Goal: Find contact information: Obtain details needed to contact an individual or organization

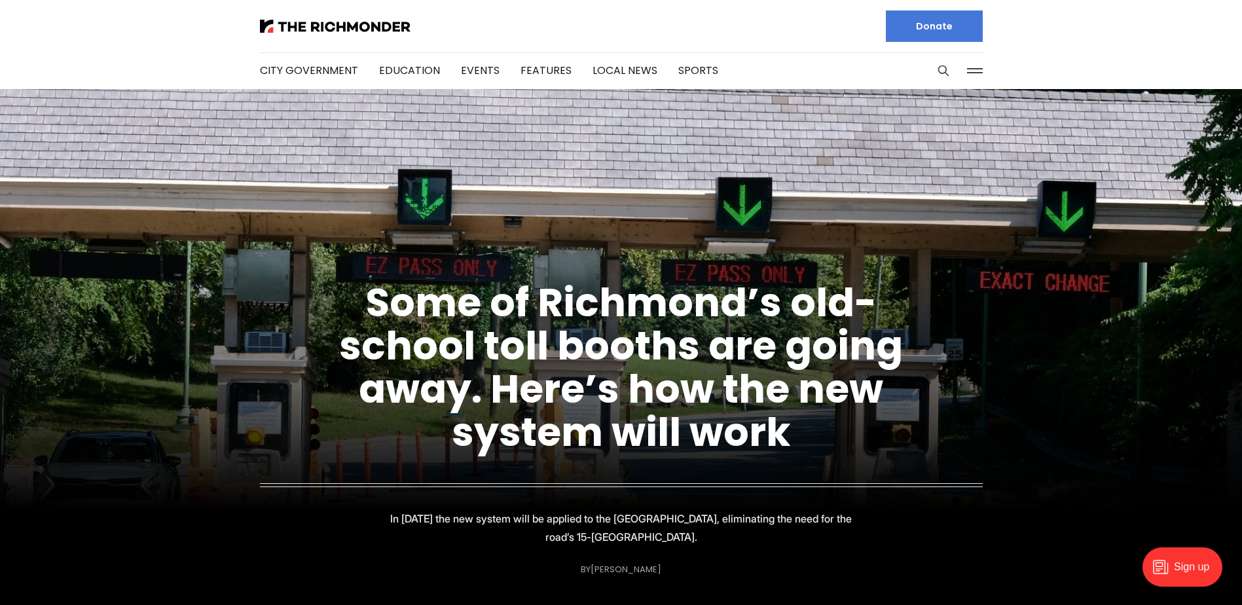
click at [983, 67] on button at bounding box center [975, 71] width 20 height 20
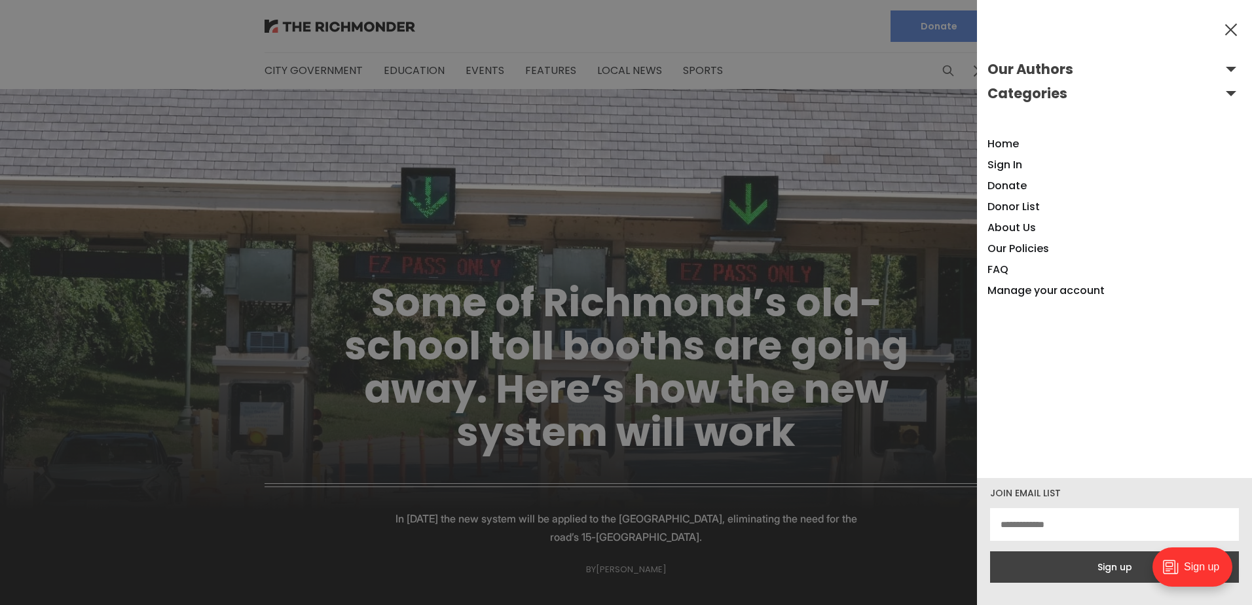
click at [1211, 71] on button "Our Authors" at bounding box center [1114, 69] width 254 height 21
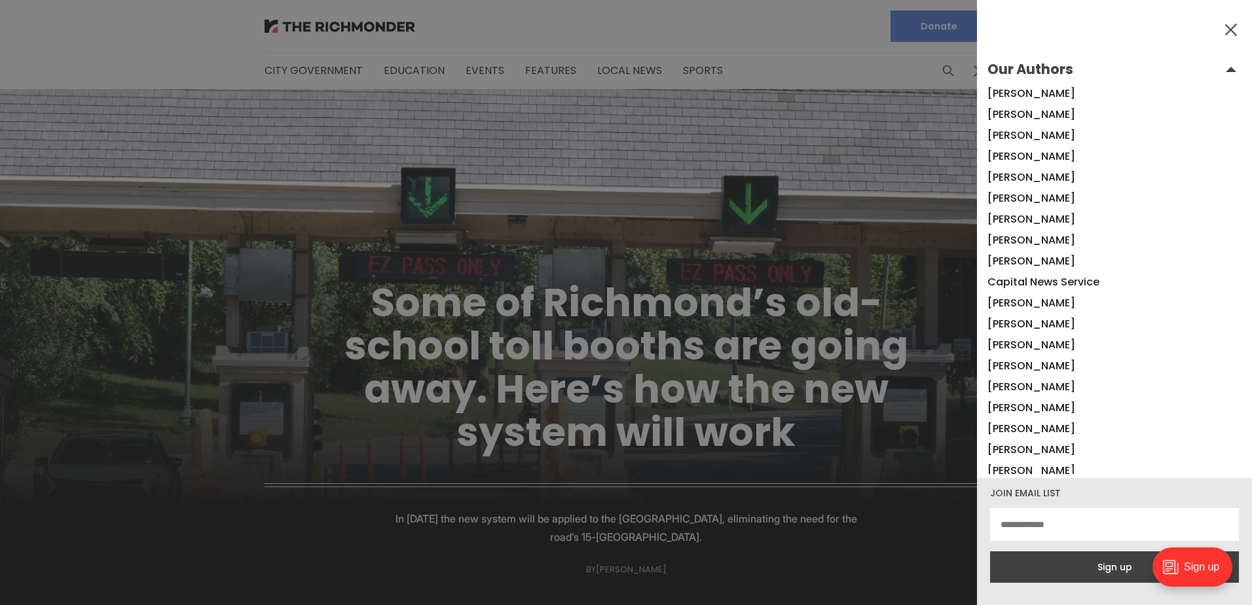
click at [1212, 71] on button "Our Authors" at bounding box center [1114, 69] width 254 height 21
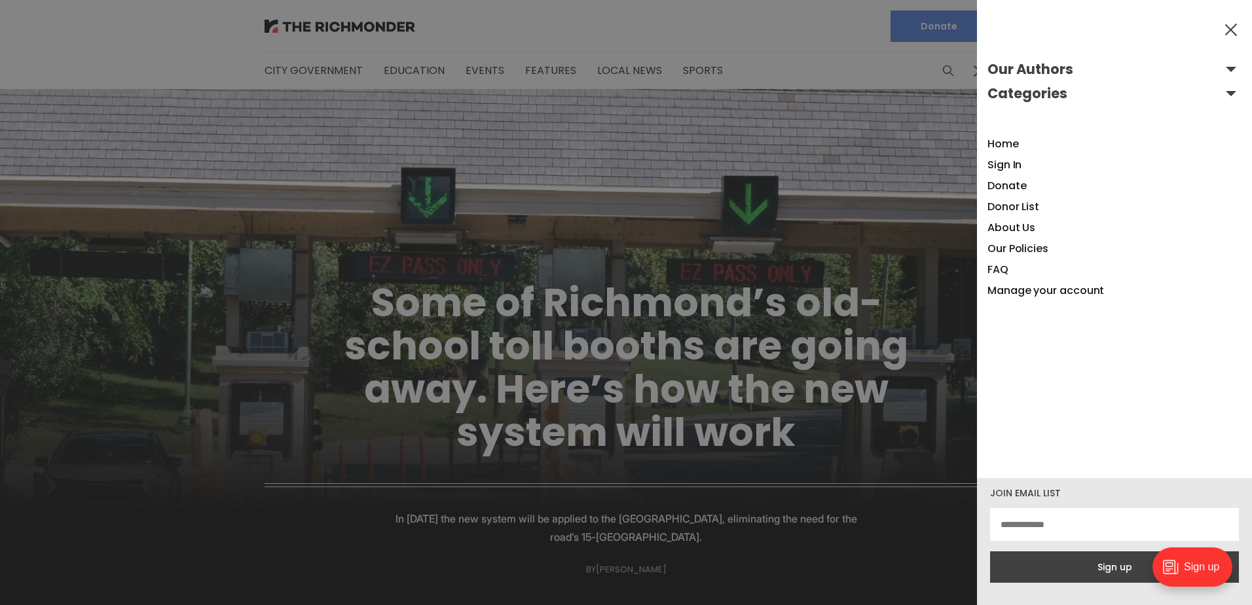
click at [1225, 26] on button at bounding box center [1231, 30] width 20 height 20
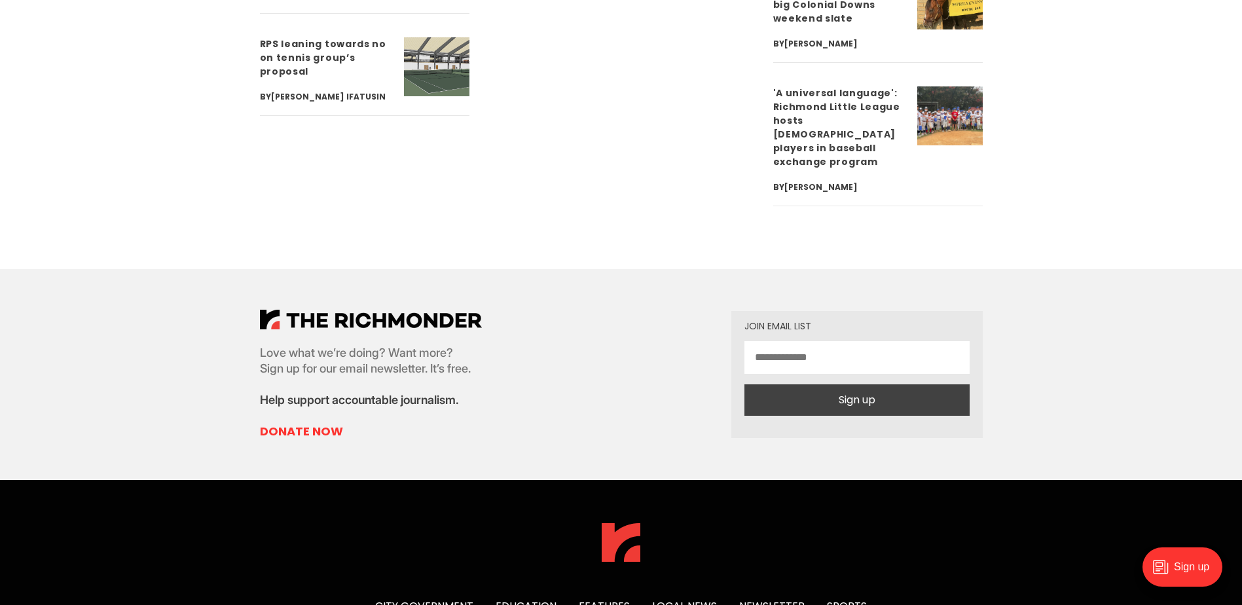
scroll to position [4905, 0]
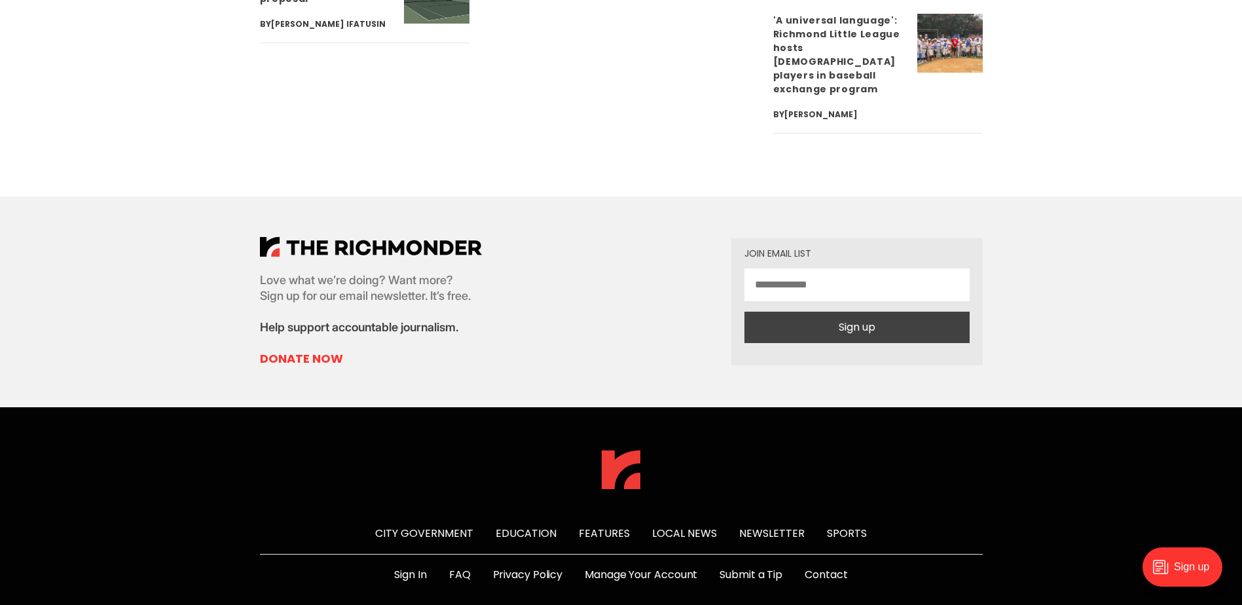
click at [839, 567] on link "Contact" at bounding box center [826, 575] width 43 height 16
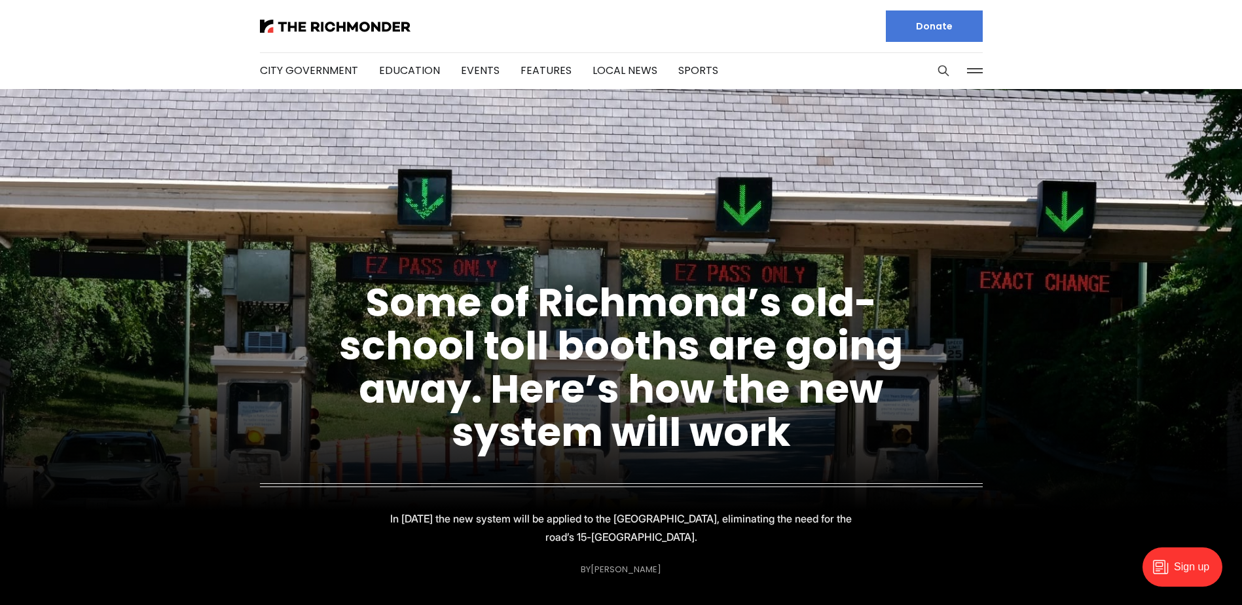
click at [965, 63] on button at bounding box center [975, 71] width 20 height 20
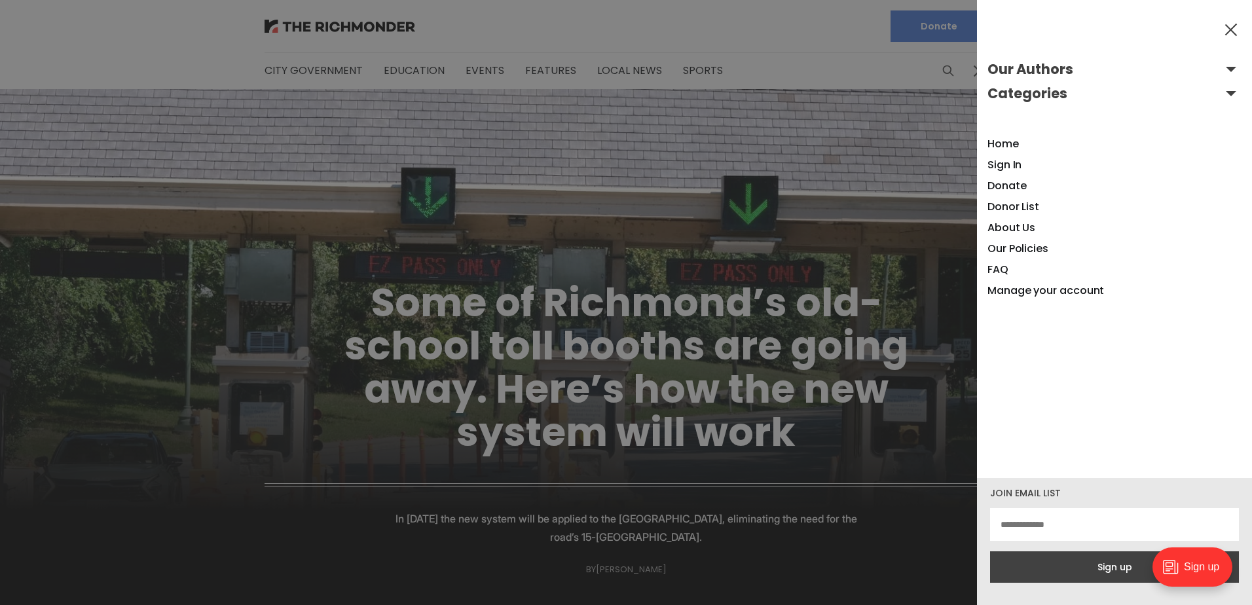
click at [1063, 69] on button "Our Authors" at bounding box center [1114, 69] width 254 height 21
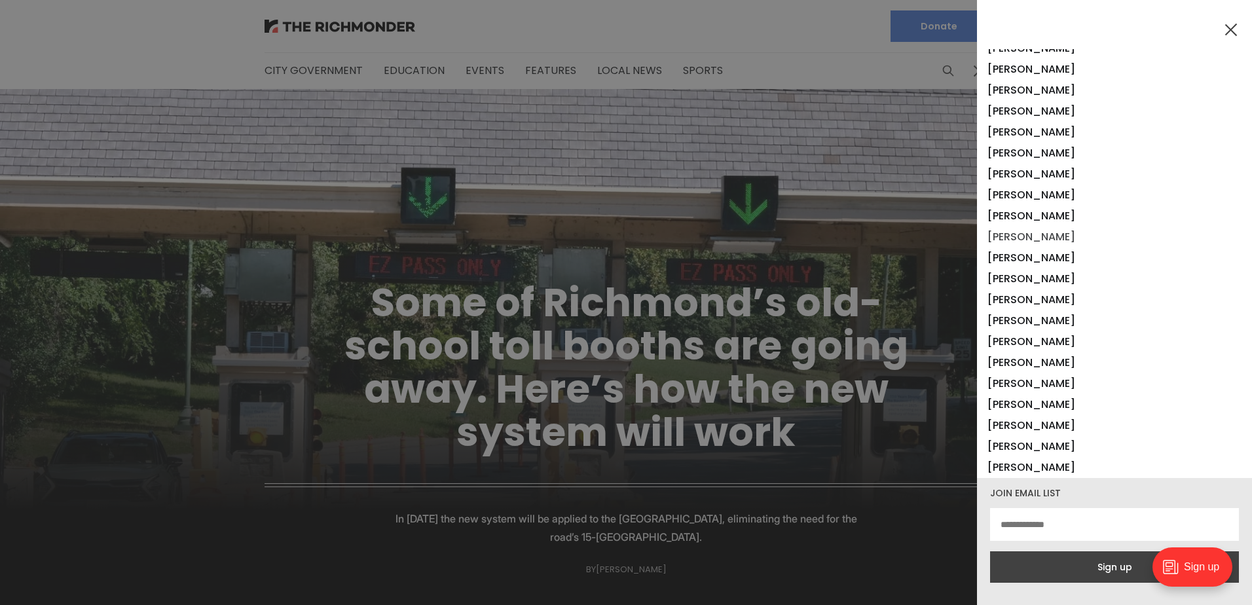
scroll to position [589, 0]
click at [1049, 225] on li "[PERSON_NAME]" at bounding box center [1114, 216] width 254 height 21
click at [1048, 216] on link "[PERSON_NAME]" at bounding box center [1031, 216] width 88 height 15
click at [660, 42] on div at bounding box center [626, 302] width 1252 height 605
click at [1224, 33] on button at bounding box center [1231, 30] width 20 height 20
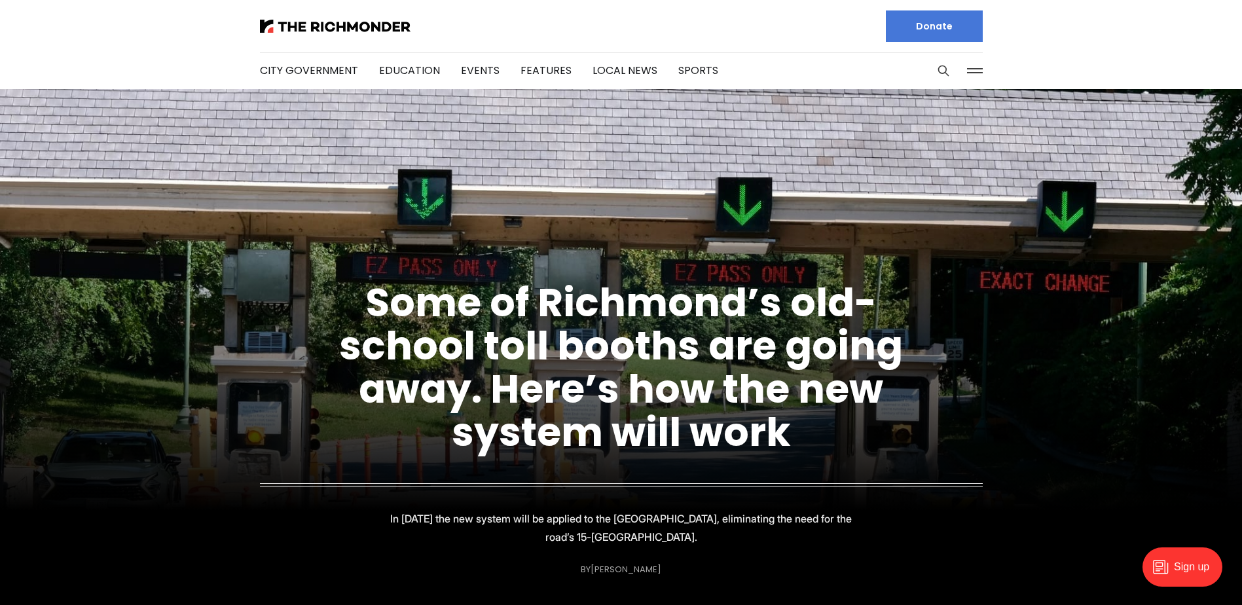
click at [955, 70] on div at bounding box center [958, 70] width 49 height 37
click at [970, 64] on button at bounding box center [975, 71] width 20 height 20
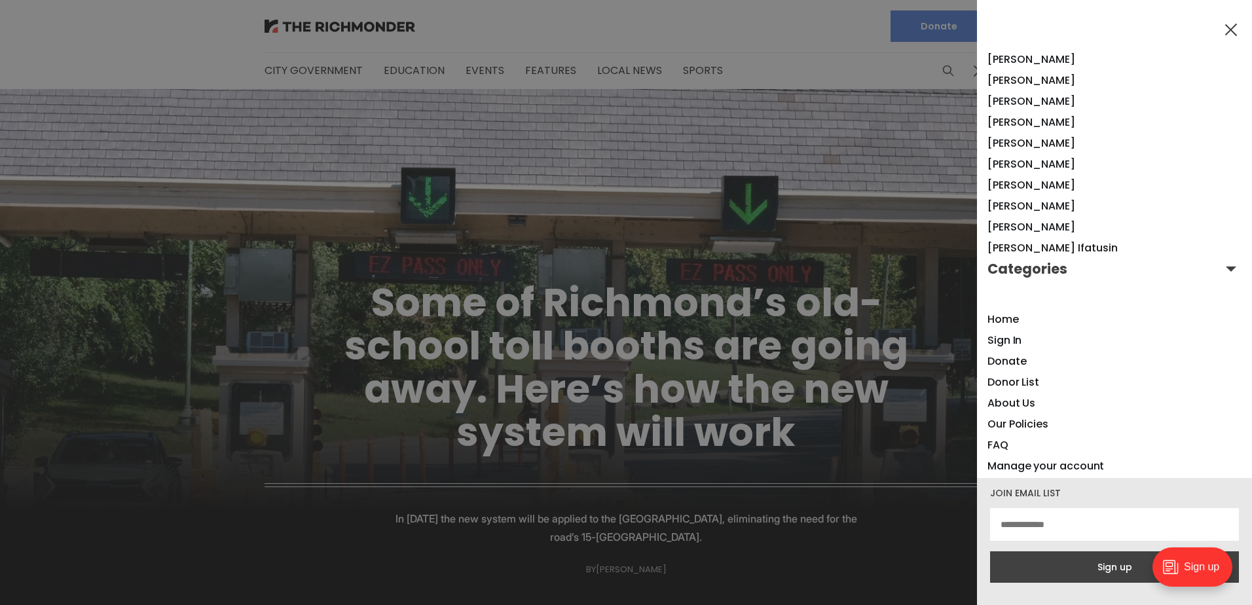
scroll to position [1001, 0]
click at [998, 440] on link "FAQ" at bounding box center [997, 442] width 21 height 15
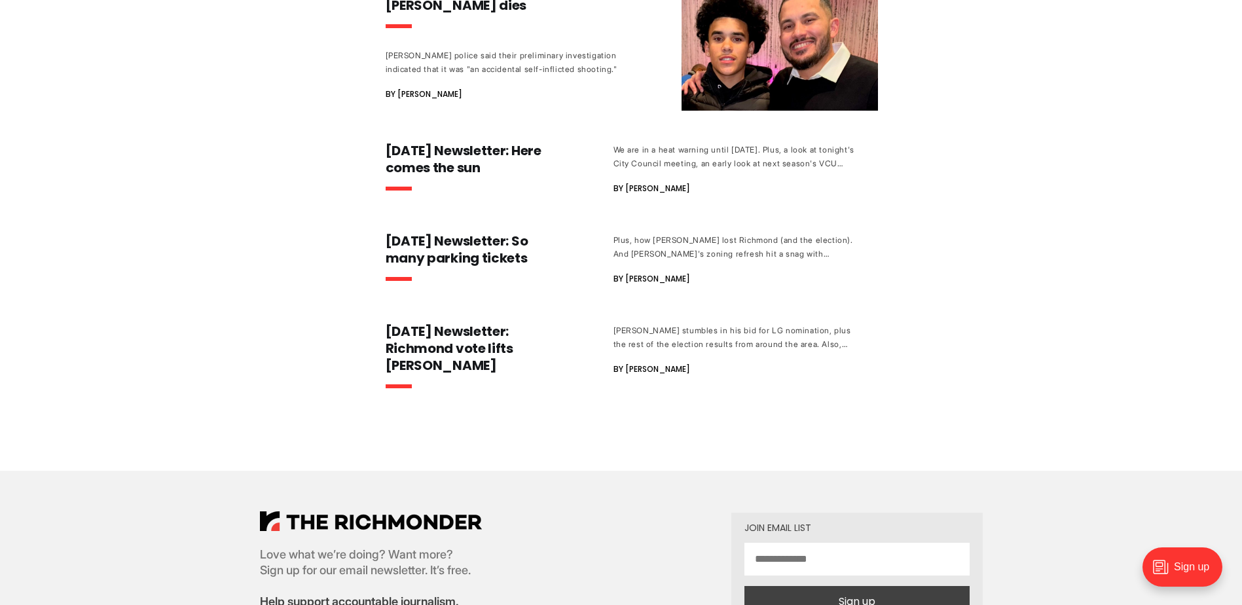
scroll to position [6502, 0]
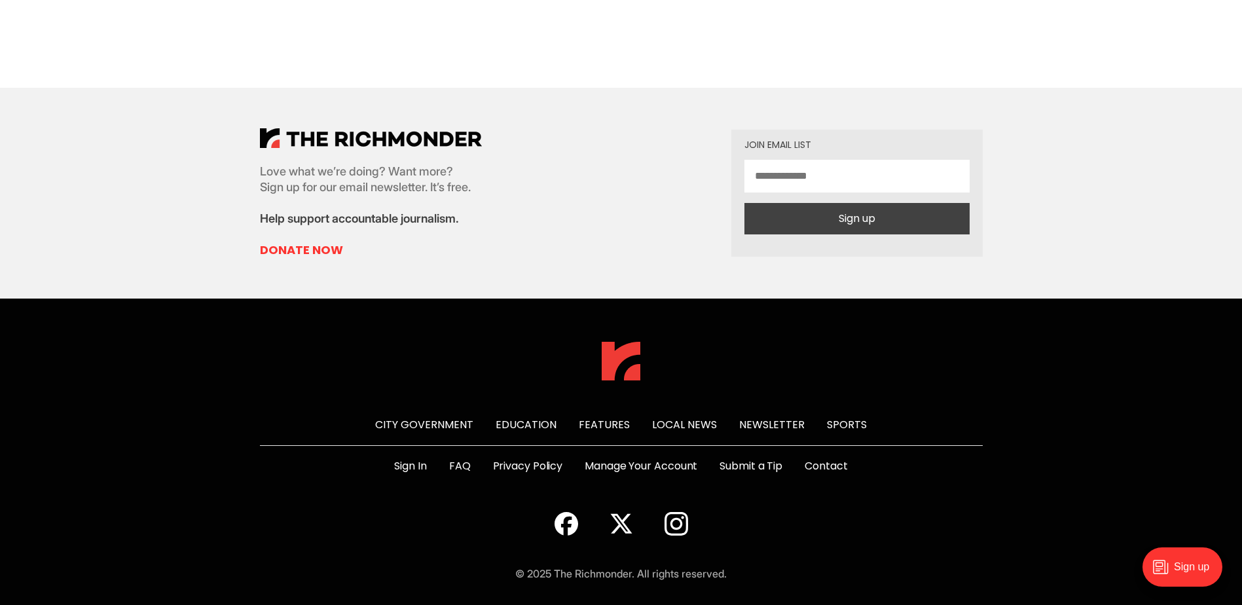
scroll to position [1179, 0]
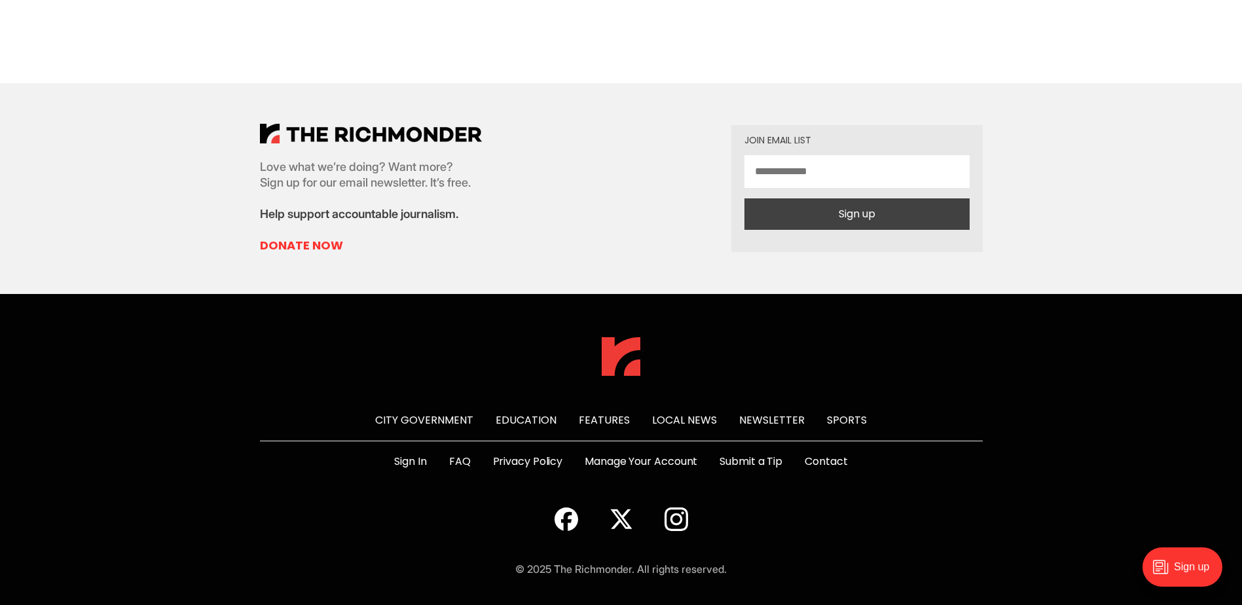
click at [831, 454] on link "Contact" at bounding box center [826, 462] width 43 height 16
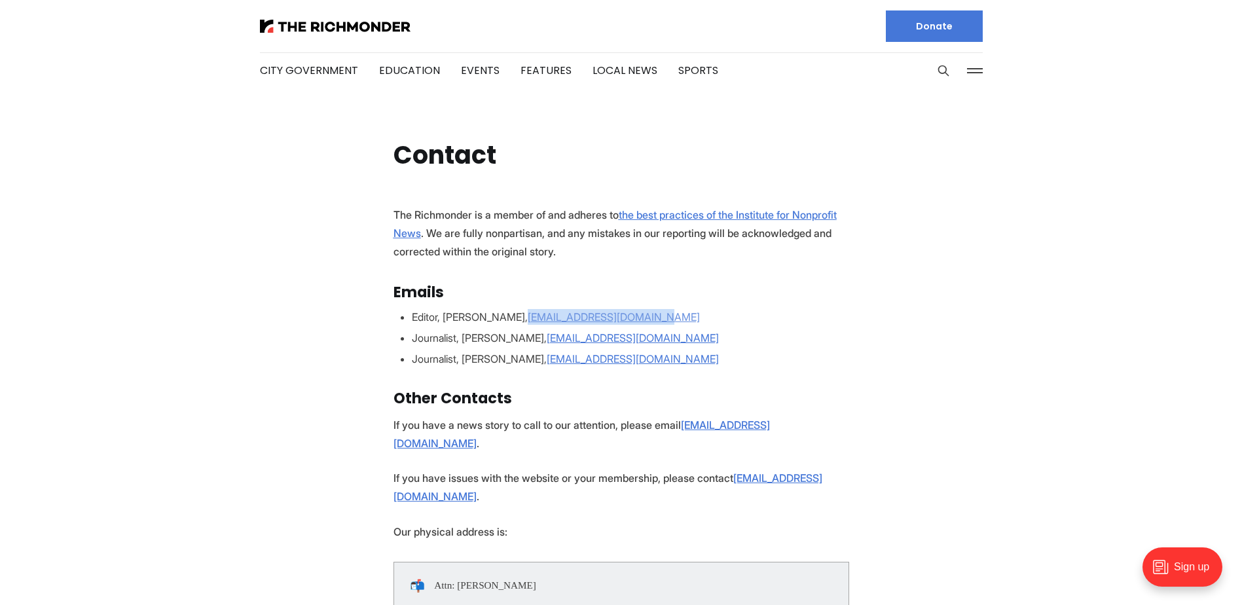
drag, startPoint x: 655, startPoint y: 314, endPoint x: 523, endPoint y: 322, distance: 131.9
click at [523, 322] on li "Editor, [PERSON_NAME], [EMAIL_ADDRESS][DOMAIN_NAME]" at bounding box center [630, 317] width 437 height 16
copy u "[EMAIL_ADDRESS][DOMAIN_NAME]"
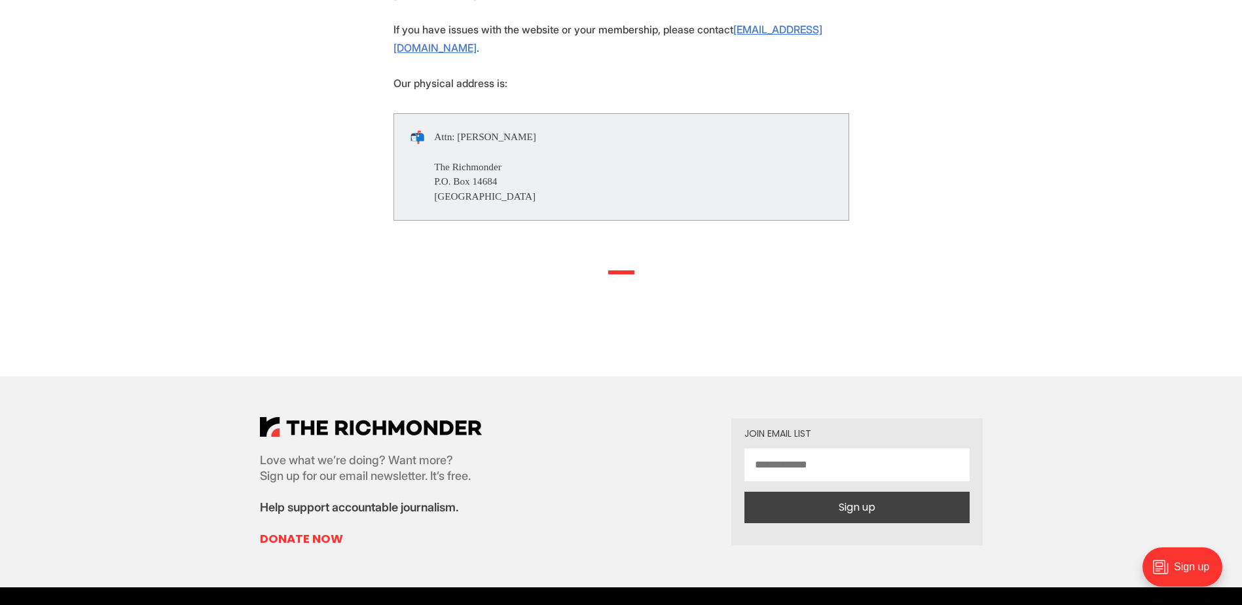
scroll to position [458, 0]
